Goal: Navigation & Orientation: Find specific page/section

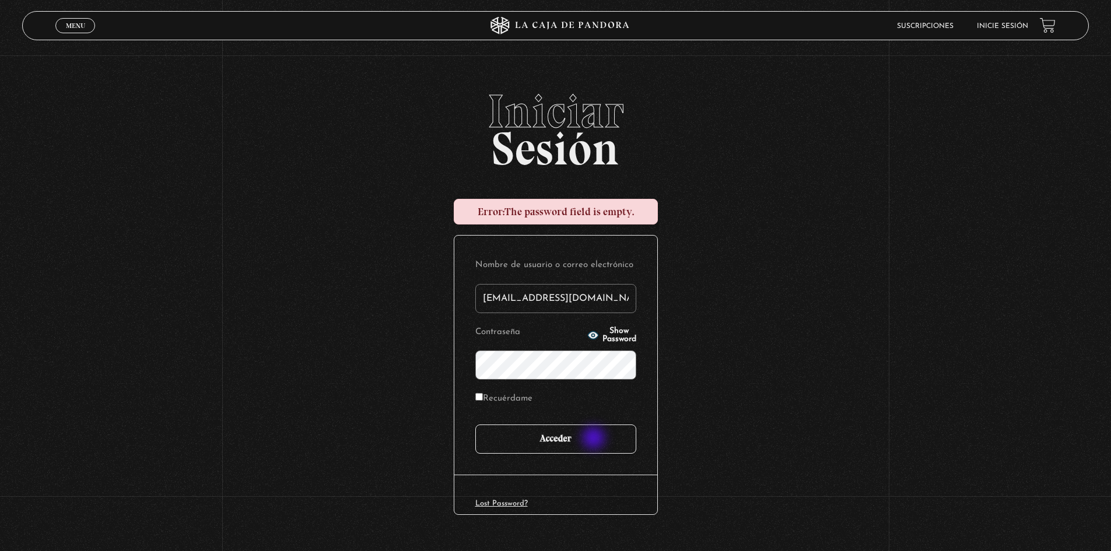
click at [595, 439] on input "Acceder" at bounding box center [555, 439] width 161 height 29
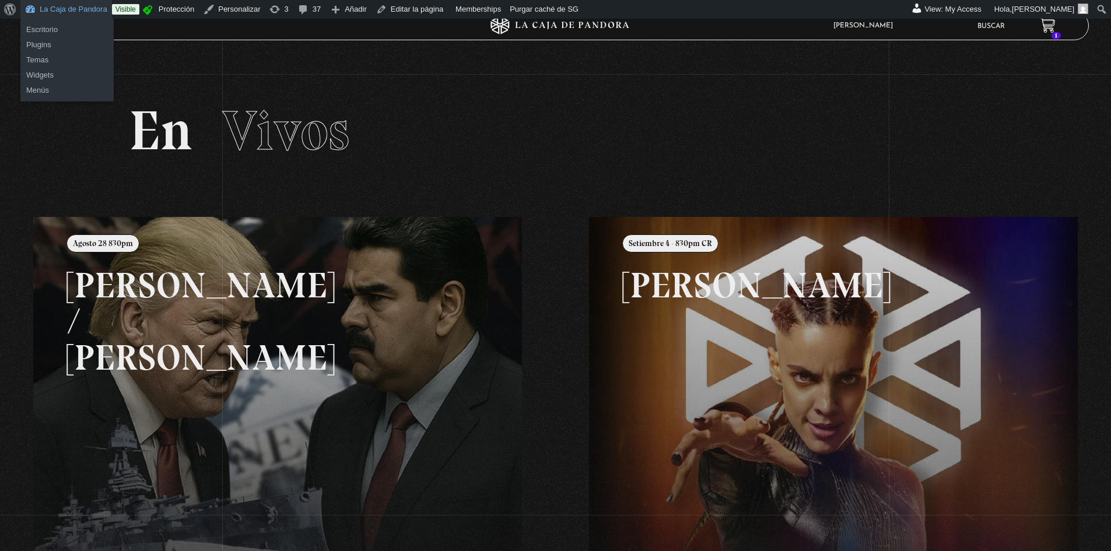
click at [56, 9] on link "La Caja de Pandora" at bounding box center [66, 9] width 92 height 19
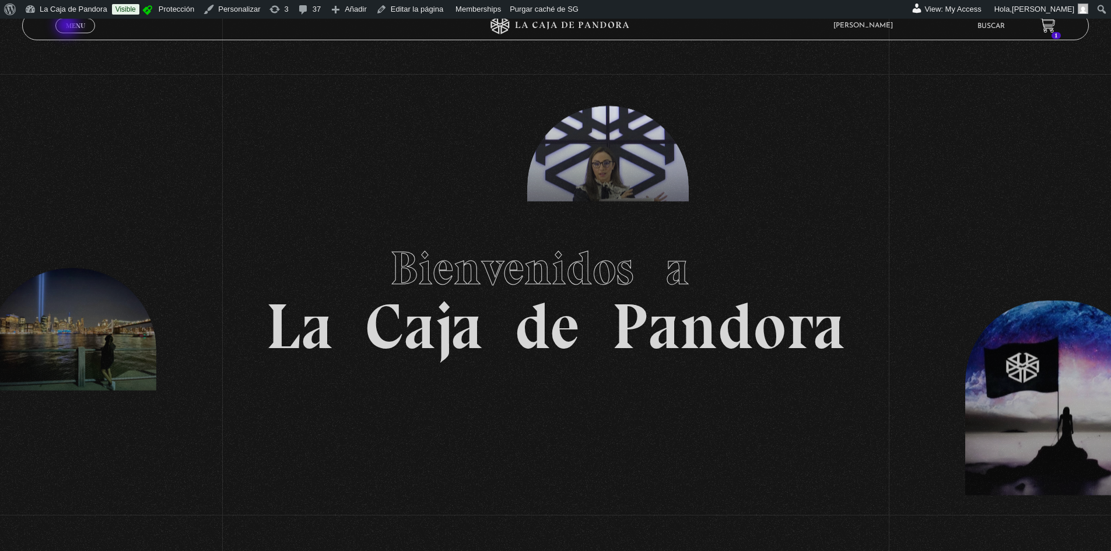
click at [68, 26] on span "Menu" at bounding box center [75, 25] width 19 height 7
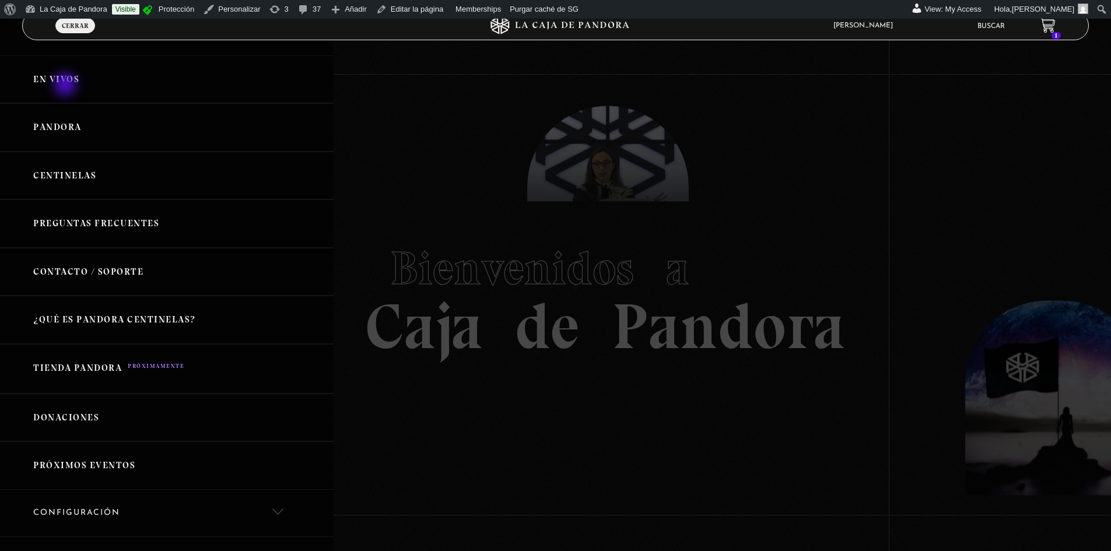
click at [67, 86] on link "En vivos" at bounding box center [167, 79] width 334 height 48
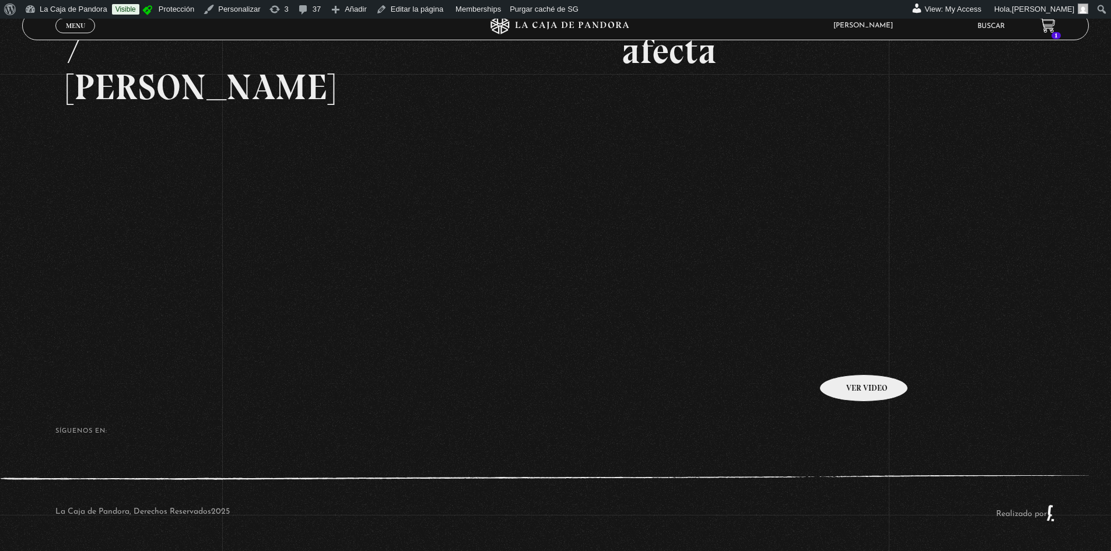
scroll to position [154, 0]
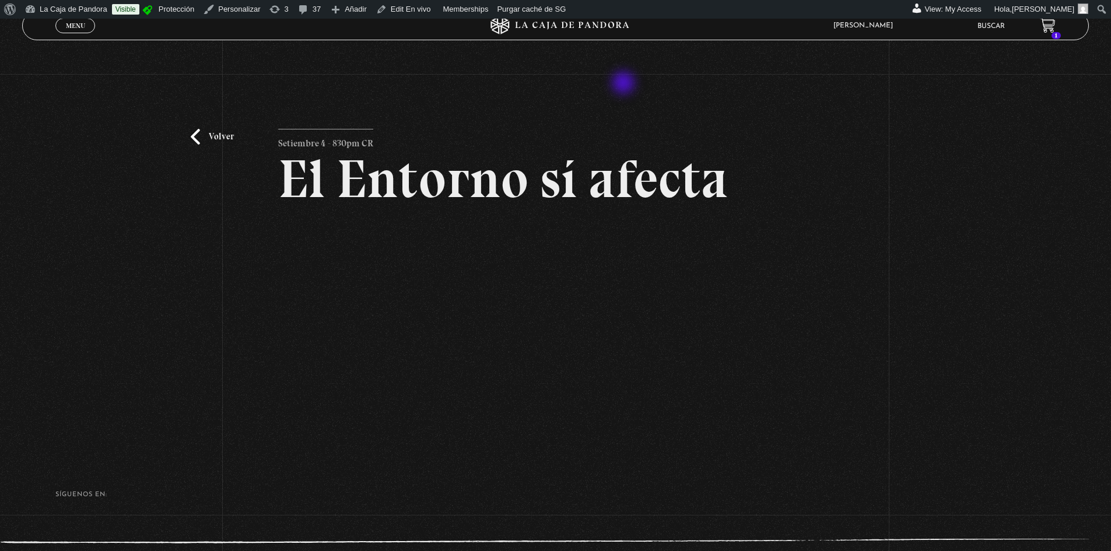
click at [625, 84] on div "Volver Setiembre 4 - 830pm CR El Entorno sí afecta" at bounding box center [555, 262] width 1111 height 377
click at [67, 7] on link "La Caja de Pandora" at bounding box center [66, 9] width 92 height 19
